Goal: Navigation & Orientation: Find specific page/section

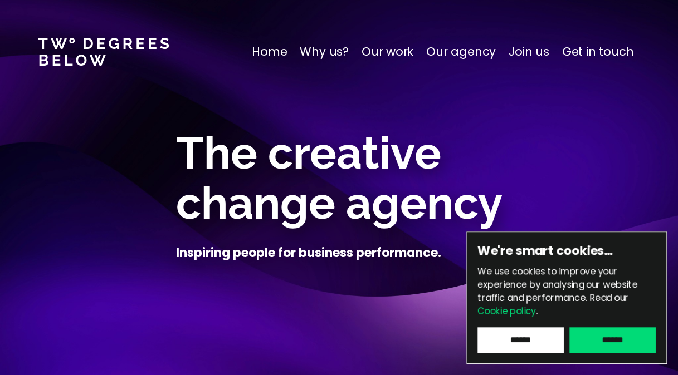
click at [486, 53] on p "Our agency" at bounding box center [461, 52] width 70 height 18
click at [287, 55] on p "Home" at bounding box center [269, 52] width 35 height 18
click at [340, 45] on p "Why us?" at bounding box center [324, 52] width 49 height 18
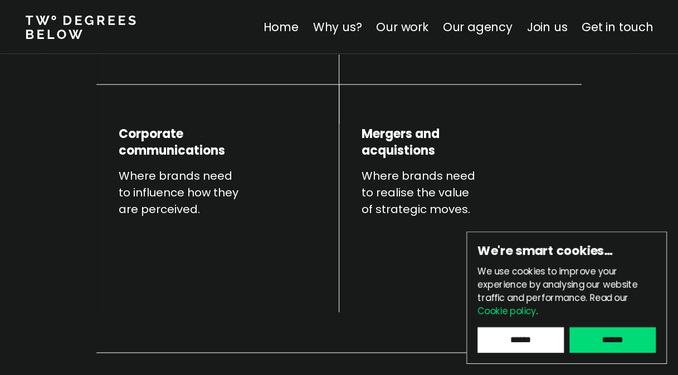
scroll to position [638, 0]
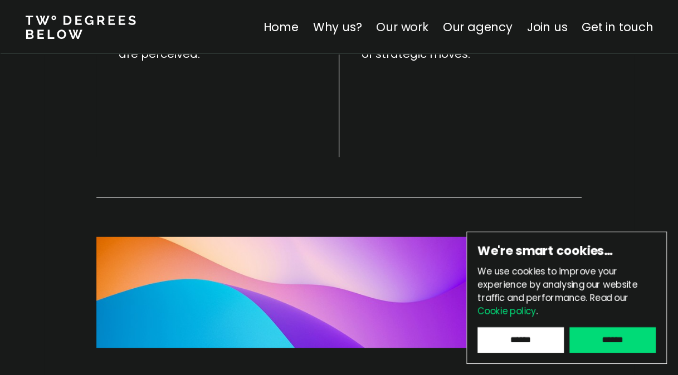
click at [412, 32] on link "Our work" at bounding box center [402, 27] width 52 height 16
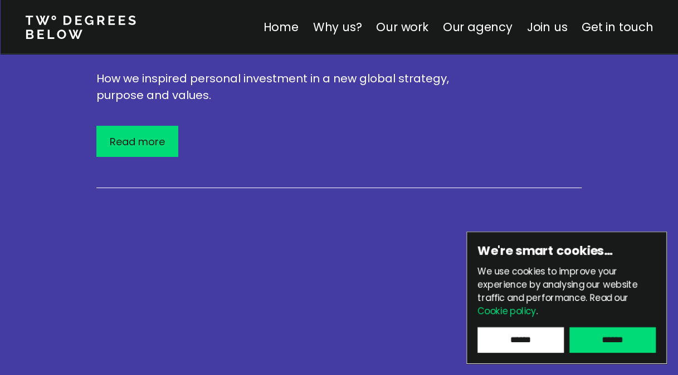
scroll to position [2067, 0]
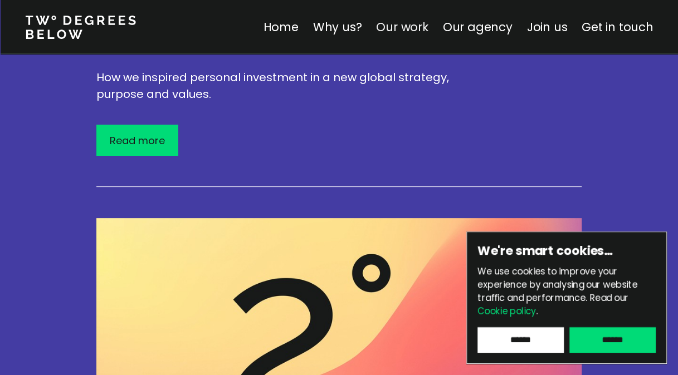
click at [424, 28] on link "Our work" at bounding box center [402, 27] width 52 height 16
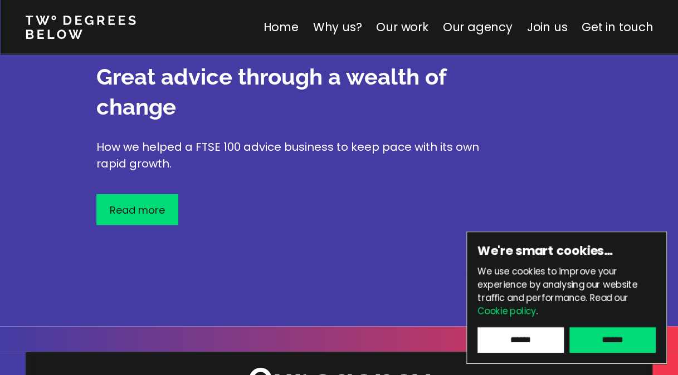
scroll to position [3088, 0]
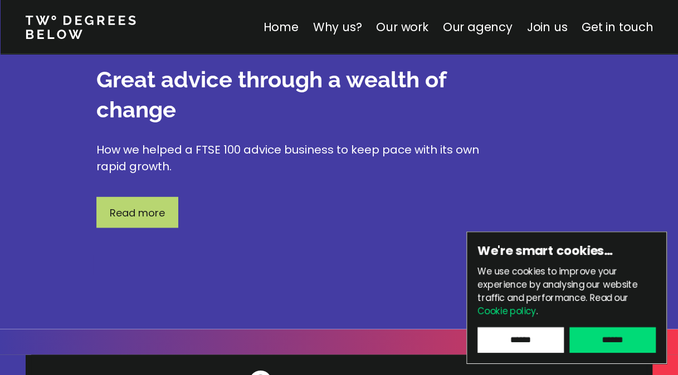
click at [158, 205] on p "Read more" at bounding box center [137, 212] width 55 height 15
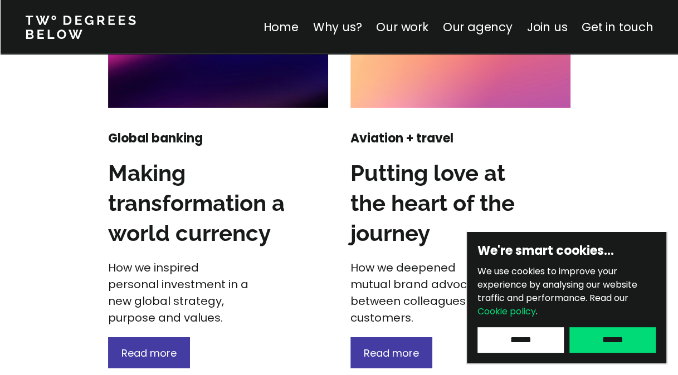
scroll to position [1689, 0]
